Goal: Task Accomplishment & Management: Manage account settings

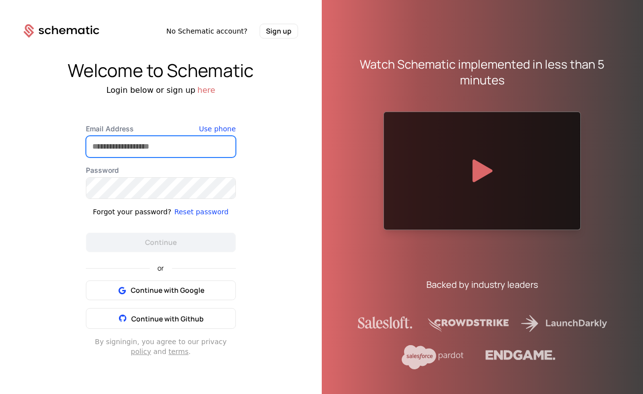
click at [166, 145] on input "Email Address" at bounding box center [160, 146] width 149 height 21
type input "**********"
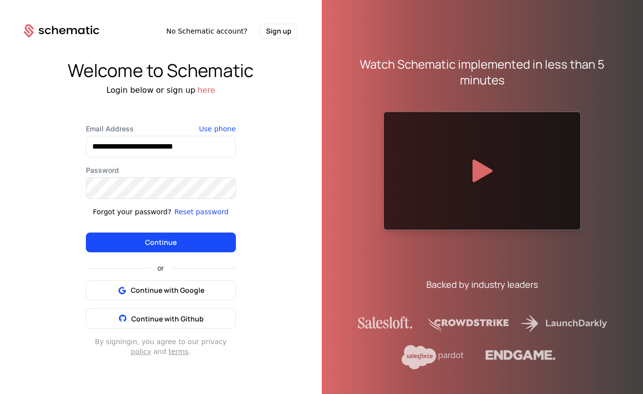
click at [171, 247] on button "Continue" at bounding box center [161, 242] width 150 height 20
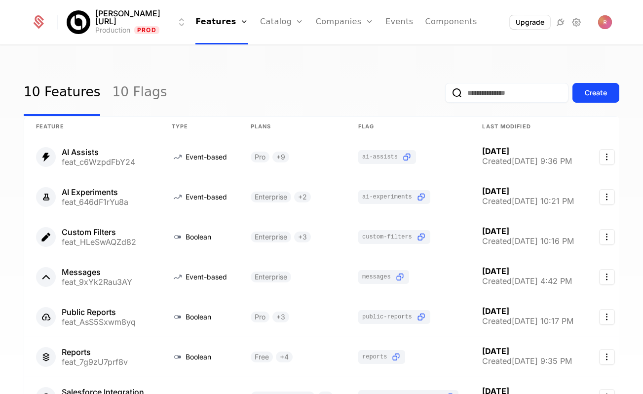
click at [331, 50] on link "Companies" at bounding box center [349, 48] width 45 height 8
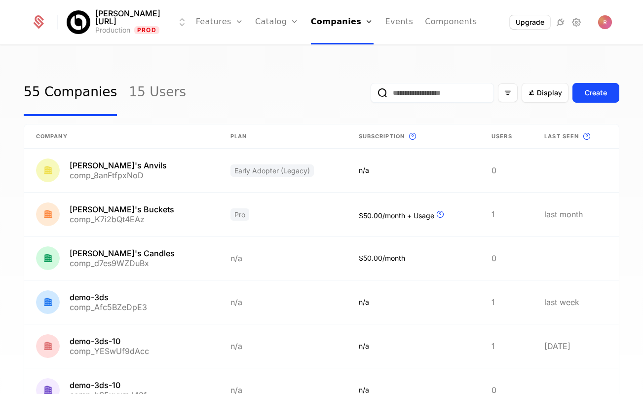
click at [217, 24] on link "Features" at bounding box center [219, 22] width 47 height 44
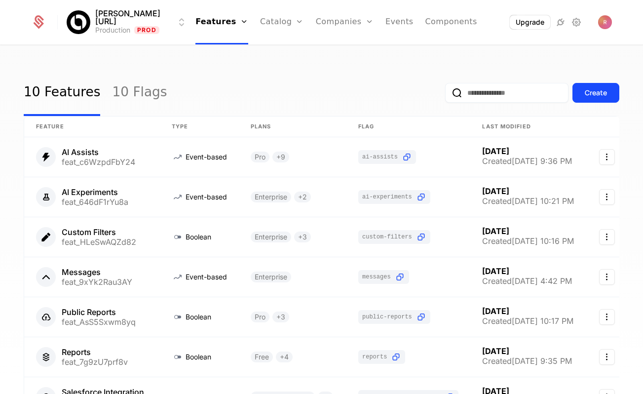
click at [333, 24] on link "Companies" at bounding box center [345, 22] width 58 height 44
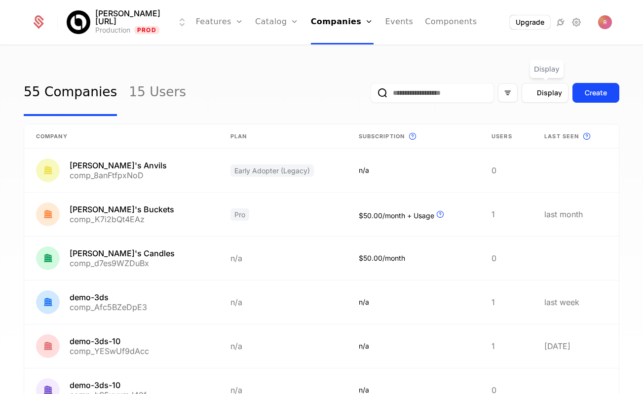
click at [543, 83] on div "Display" at bounding box center [544, 93] width 47 height 20
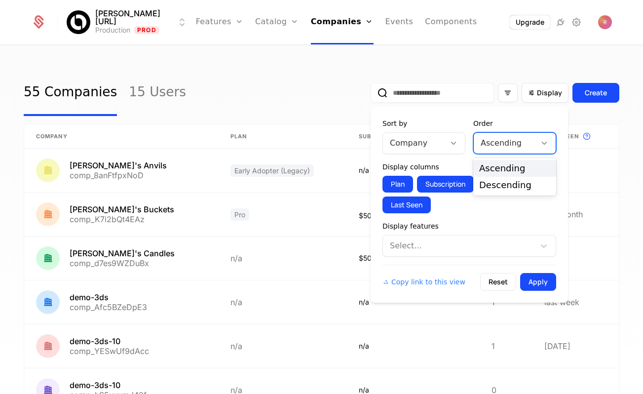
click at [497, 143] on div at bounding box center [504, 143] width 48 height 14
click at [448, 145] on div at bounding box center [453, 143] width 17 height 11
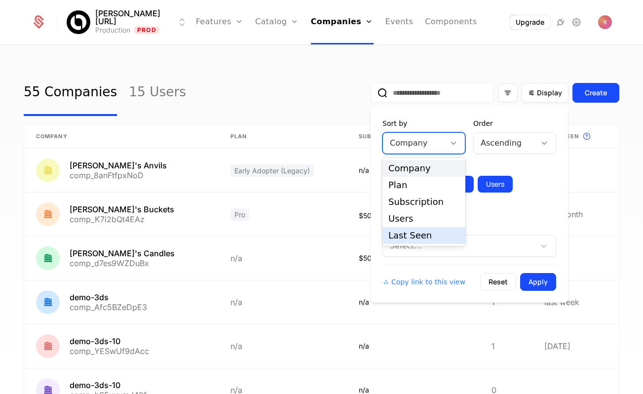
click at [407, 231] on div "Last Seen" at bounding box center [423, 235] width 71 height 9
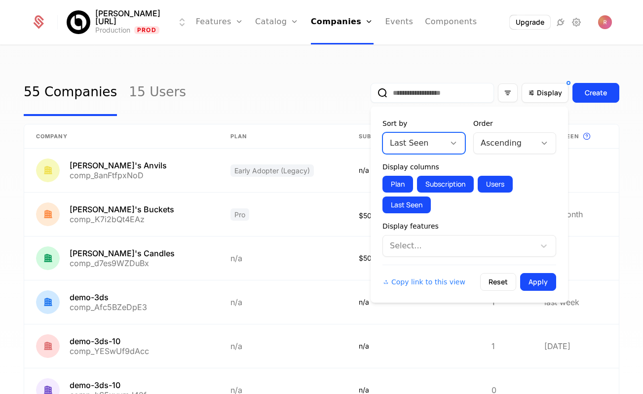
click at [550, 297] on div "Sort by option Last Seen, selected. Last Seen Order Ascending Display columns P…" at bounding box center [468, 205] width 197 height 196
click at [547, 278] on button "Apply" at bounding box center [538, 282] width 36 height 18
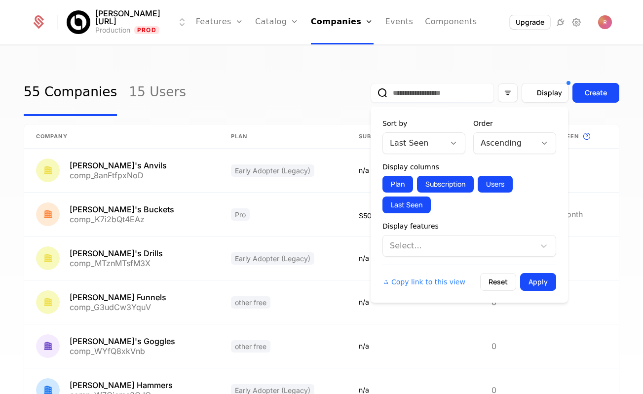
click at [541, 89] on span "Display" at bounding box center [549, 93] width 25 height 10
click at [512, 135] on div "Ascending" at bounding box center [504, 143] width 62 height 18
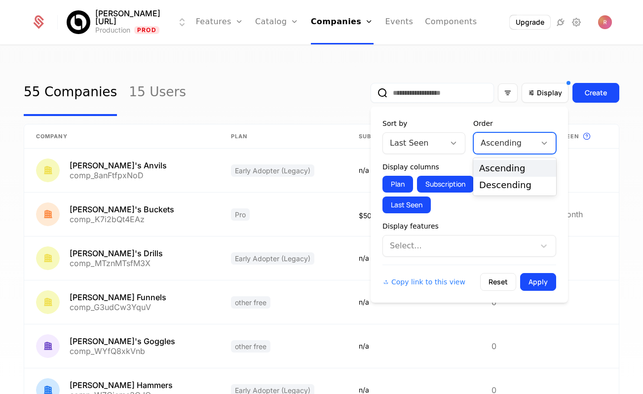
click at [495, 182] on div "Descending" at bounding box center [514, 184] width 71 height 9
click at [541, 282] on button "Apply" at bounding box center [538, 282] width 36 height 18
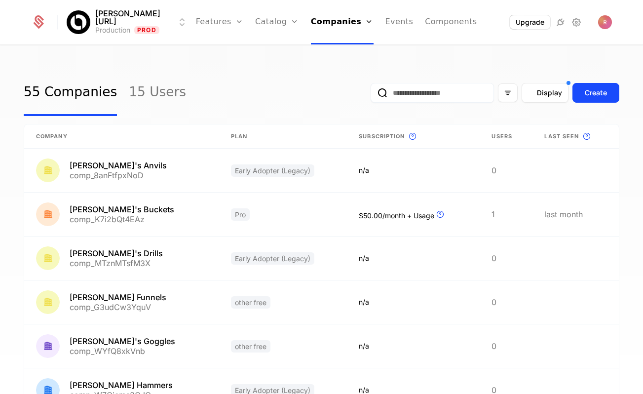
click at [527, 92] on icon "Display" at bounding box center [531, 92] width 9 height 9
click at [534, 90] on icon "Display" at bounding box center [531, 92] width 9 height 9
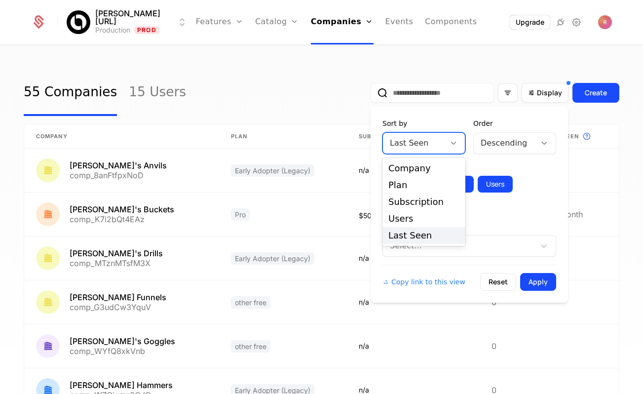
click at [451, 139] on icon at bounding box center [453, 143] width 9 height 9
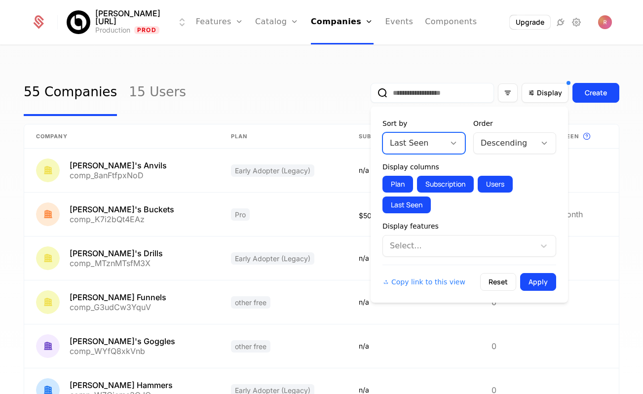
click at [451, 139] on icon at bounding box center [453, 143] width 9 height 9
click at [499, 281] on button "Reset" at bounding box center [498, 282] width 36 height 18
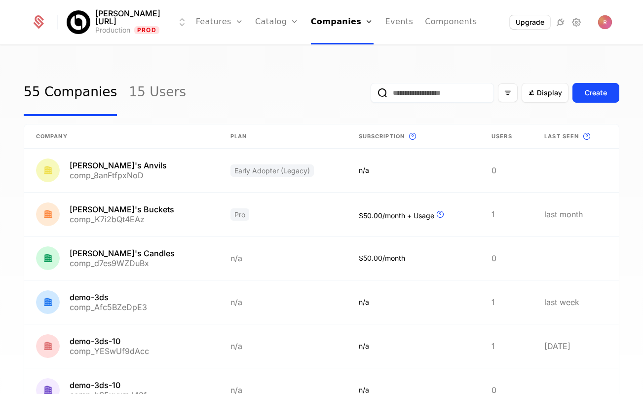
click at [461, 95] on input "email" at bounding box center [431, 93] width 123 height 20
click at [529, 68] on div "55 Companies 15 Users Display Create Company Plan Subscription This is the subs…" at bounding box center [321, 223] width 643 height 354
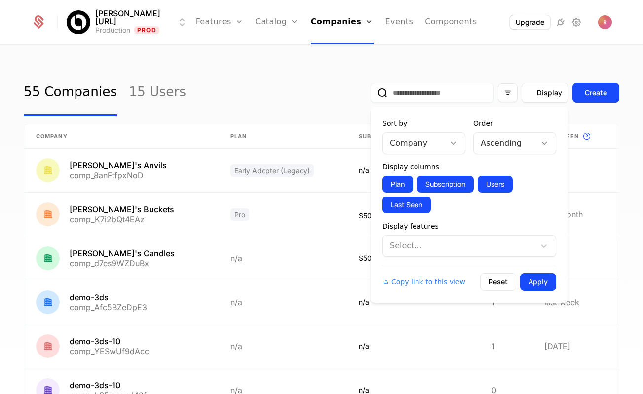
click at [533, 91] on icon "Display" at bounding box center [531, 92] width 9 height 9
click at [437, 234] on div "Display features Select..." at bounding box center [469, 239] width 174 height 36
click at [412, 200] on button "Last Seen" at bounding box center [406, 204] width 48 height 17
click at [541, 278] on button "Apply" at bounding box center [538, 282] width 36 height 18
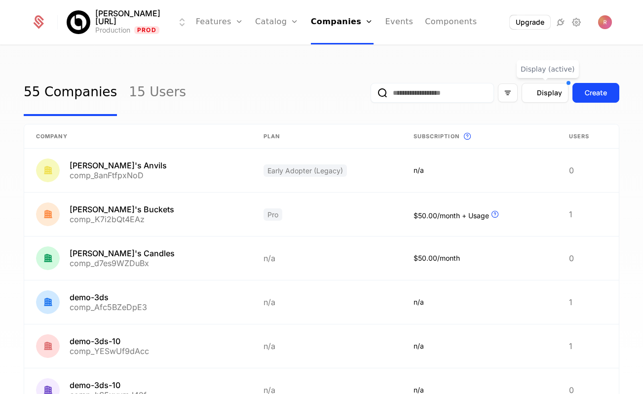
click at [535, 93] on icon "Display" at bounding box center [531, 92] width 9 height 9
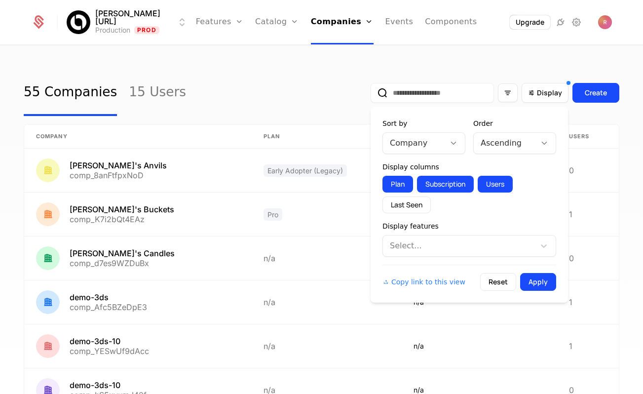
click at [418, 212] on button "Last Seen" at bounding box center [406, 204] width 48 height 17
click at [418, 211] on button "Last Seen" at bounding box center [406, 204] width 48 height 17
click at [421, 206] on button "Last Seen" at bounding box center [406, 204] width 48 height 17
click at [545, 285] on button "Apply" at bounding box center [538, 282] width 36 height 18
